Goal: Task Accomplishment & Management: Use online tool/utility

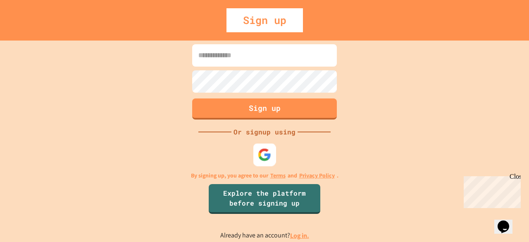
click at [260, 159] on img at bounding box center [265, 154] width 14 height 14
click at [303, 236] on link "Log in." at bounding box center [299, 235] width 19 height 9
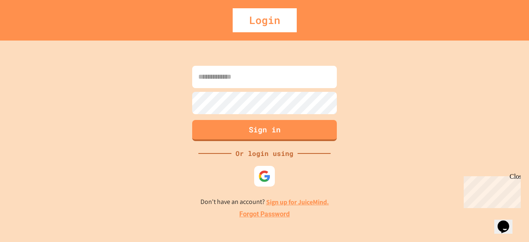
click at [278, 203] on link "Sign up for JuiceMind." at bounding box center [297, 201] width 63 height 9
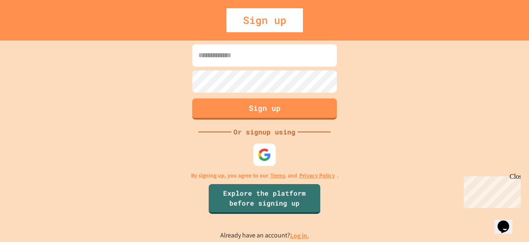
click at [266, 147] on div at bounding box center [264, 154] width 22 height 22
click at [280, 53] on input at bounding box center [264, 55] width 145 height 22
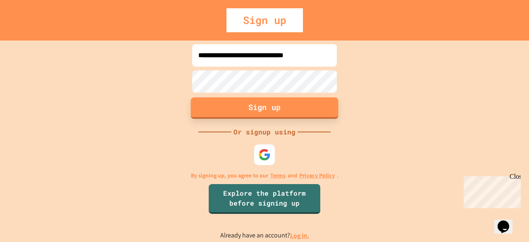
type input "**********"
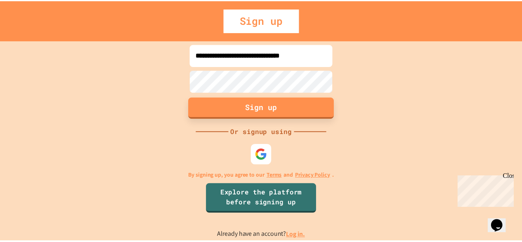
scroll to position [0, 0]
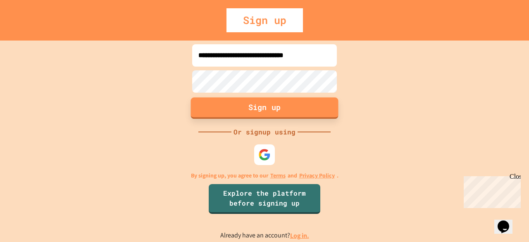
click at [295, 108] on button "Sign up" at bounding box center [264, 107] width 147 height 21
click at [247, 103] on button "Sign up" at bounding box center [264, 107] width 147 height 21
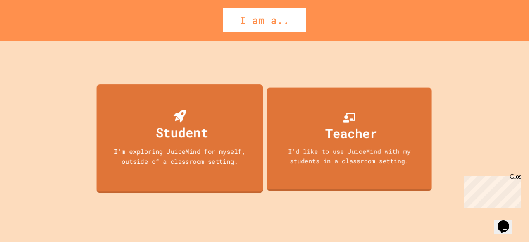
click at [201, 128] on div "Student" at bounding box center [182, 131] width 52 height 19
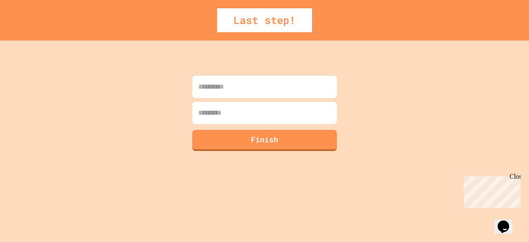
click at [231, 94] on input at bounding box center [264, 87] width 145 height 22
type input "*******"
click at [240, 116] on input at bounding box center [264, 113] width 145 height 22
type input "*******"
click at [263, 139] on button "Finish" at bounding box center [264, 138] width 147 height 21
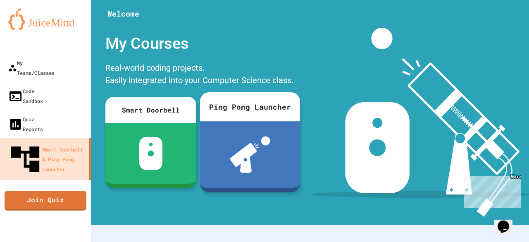
click at [206, 176] on div at bounding box center [250, 154] width 100 height 66
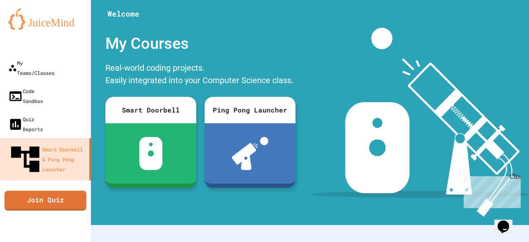
drag, startPoint x: 73, startPoint y: 32, endPoint x: 102, endPoint y: 45, distance: 32.2
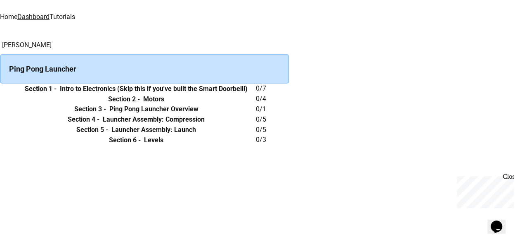
scroll to position [0, 0]
click at [171, 94] on th "Section 1 - Intro to Electronics (Skip this if you've built the Smart Doorbell!)" at bounding box center [137, 88] width 240 height 10
click at [57, 94] on h6 "Section 1 -" at bounding box center [41, 89] width 32 height 10
click at [206, 94] on h6 "Intro to Electronics (Skip this if you've built the Smart Doorbell!)" at bounding box center [154, 89] width 188 height 10
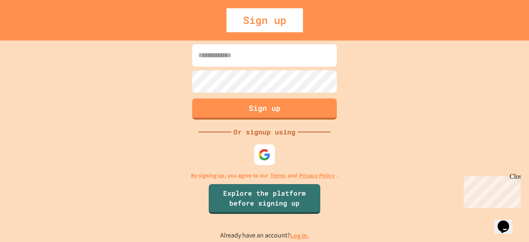
click at [231, 61] on input at bounding box center [264, 55] width 145 height 22
click at [246, 112] on button "Sign up" at bounding box center [264, 107] width 147 height 21
click at [268, 161] on div at bounding box center [264, 154] width 23 height 23
click at [267, 109] on button "Sign up" at bounding box center [264, 107] width 147 height 21
click at [272, 162] on div at bounding box center [264, 154] width 23 height 23
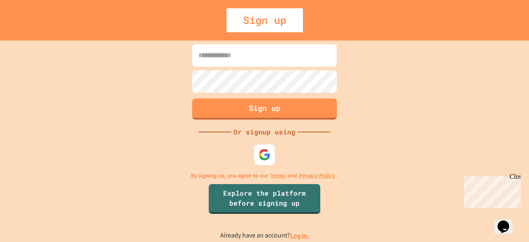
click at [295, 61] on input at bounding box center [264, 55] width 145 height 22
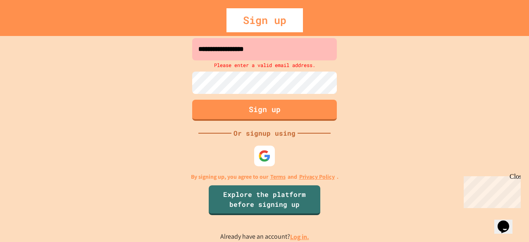
type input "**********"
click at [266, 149] on img at bounding box center [265, 156] width 14 height 14
click at [272, 160] on div at bounding box center [265, 156] width 22 height 22
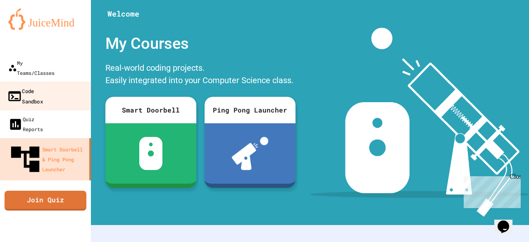
click at [43, 85] on div "Code Sandbox" at bounding box center [25, 95] width 36 height 20
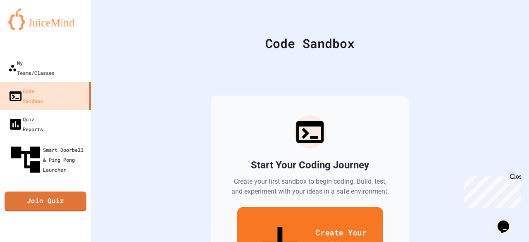
click at [263, 212] on link "Create Your First Sandbox" at bounding box center [310, 245] width 146 height 76
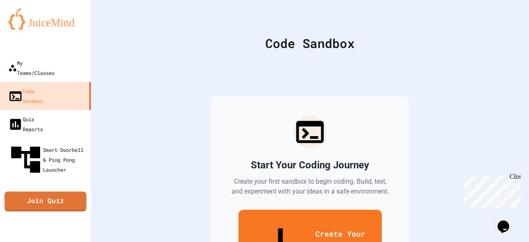
scroll to position [64, 0]
drag, startPoint x: 314, startPoint y: 132, endPoint x: 297, endPoint y: 134, distance: 16.7
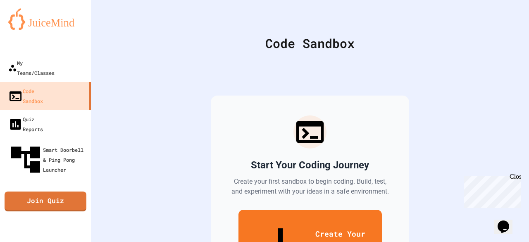
drag, startPoint x: 297, startPoint y: 134, endPoint x: 223, endPoint y: 102, distance: 81.0
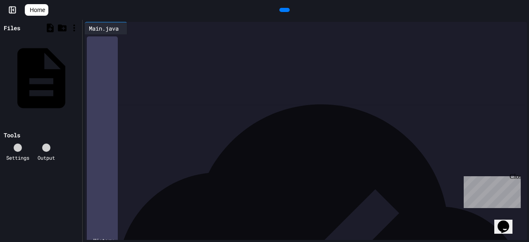
click at [259, 79] on div "**********" at bounding box center [312, 56] width 430 height 45
click at [236, 69] on div "*" at bounding box center [305, 73] width 417 height 8
click at [233, 59] on div "**********" at bounding box center [305, 57] width 417 height 8
click at [233, 64] on div "*" at bounding box center [305, 65] width 417 height 8
click at [237, 54] on div "**********" at bounding box center [305, 57] width 417 height 8
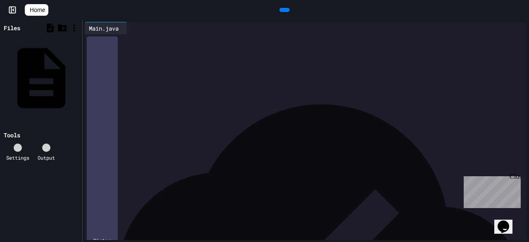
click at [165, 72] on div "*" at bounding box center [305, 73] width 417 height 8
click at [287, 241] on div at bounding box center [264, 242] width 529 height 0
click at [284, 66] on div "*" at bounding box center [305, 65] width 417 height 8
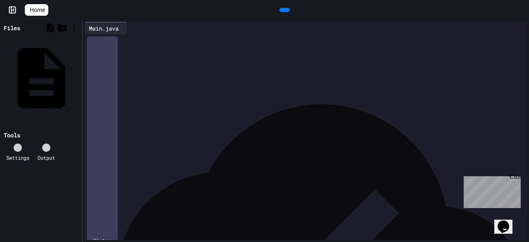
click at [284, 66] on div "*" at bounding box center [305, 65] width 417 height 8
drag, startPoint x: 277, startPoint y: 56, endPoint x: 273, endPoint y: 62, distance: 7.4
click at [159, 241] on div at bounding box center [264, 242] width 529 height 0
click at [126, 71] on div "*" at bounding box center [305, 73] width 417 height 8
click at [126, 56] on div "**********" at bounding box center [305, 57] width 417 height 8
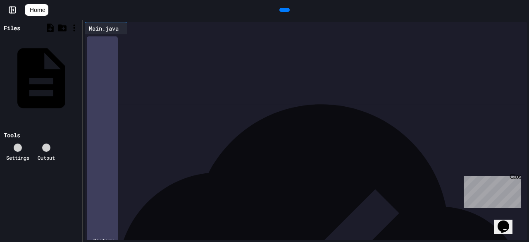
click at [126, 70] on div "*" at bounding box center [305, 73] width 417 height 8
click at [123, 59] on div "**********" at bounding box center [305, 57] width 417 height 8
click at [123, 65] on div "*" at bounding box center [305, 65] width 417 height 8
click at [47, 149] on icon at bounding box center [50, 152] width 7 height 7
